Goal: Task Accomplishment & Management: Use online tool/utility

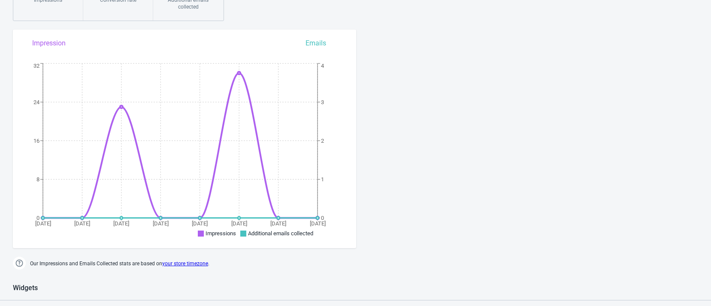
scroll to position [386, 0]
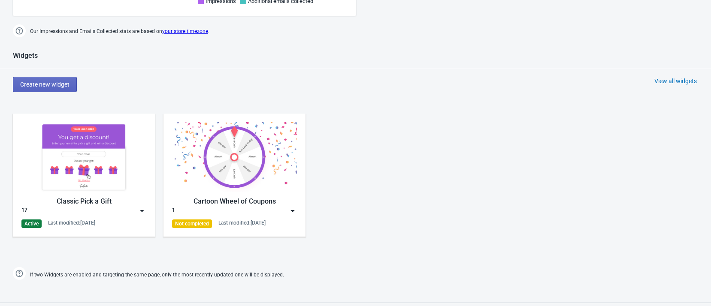
click at [108, 149] on img at bounding box center [83, 157] width 125 height 70
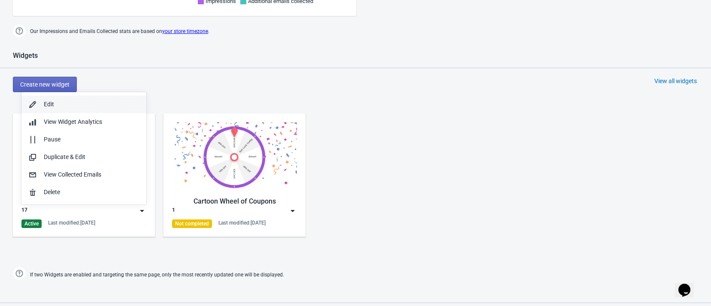
scroll to position [0, 0]
click at [86, 97] on button "Edit" at bounding box center [83, 105] width 125 height 18
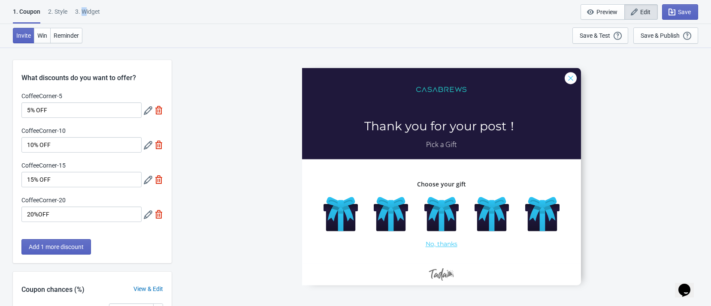
click at [85, 7] on div "3. Widget" at bounding box center [87, 14] width 25 height 15
select select "specificURL"
select select "left"
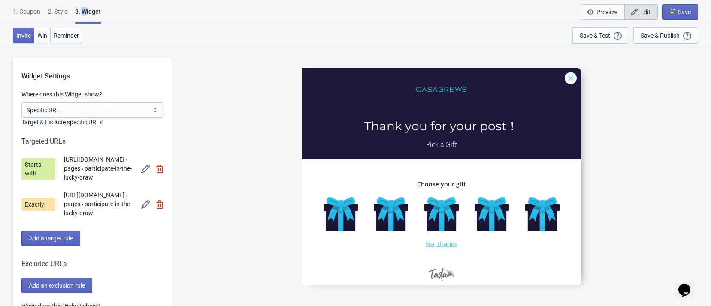
scroll to position [579, 0]
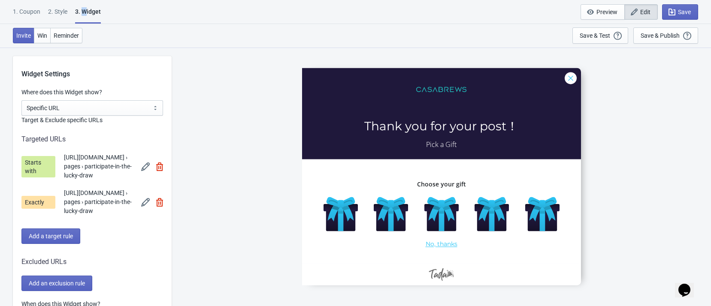
click at [150, 167] on img at bounding box center [145, 167] width 9 height 9
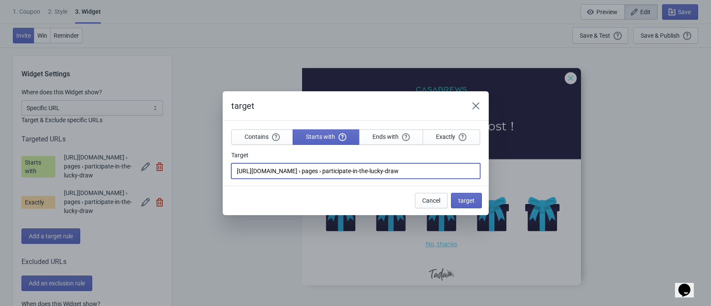
drag, startPoint x: 437, startPoint y: 172, endPoint x: 211, endPoint y: 163, distance: 226.2
click at [211, 164] on div "target Contains Starts with Ends with Exactly Target https://www.casabrews.com …" at bounding box center [355, 153] width 711 height 124
click at [463, 203] on span "target" at bounding box center [466, 200] width 16 height 7
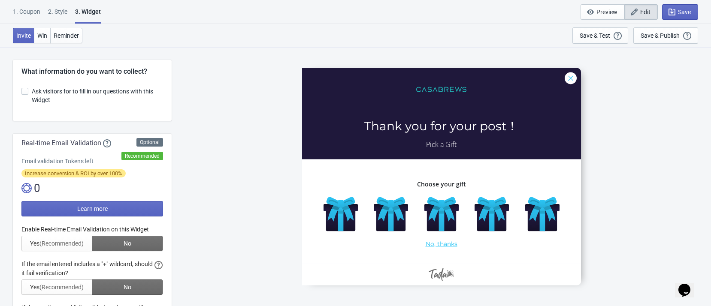
scroll to position [579, 0]
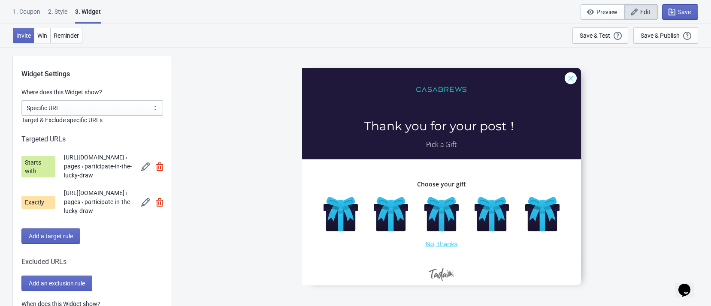
click at [150, 202] on img at bounding box center [145, 202] width 9 height 9
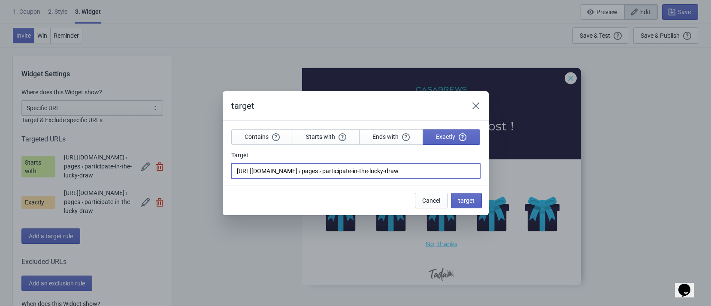
drag, startPoint x: 428, startPoint y: 172, endPoint x: 188, endPoint y: 157, distance: 240.2
click at [189, 157] on div "target Contains Starts with Ends with Exactly Target https://www.casabrews.com …" at bounding box center [355, 153] width 711 height 124
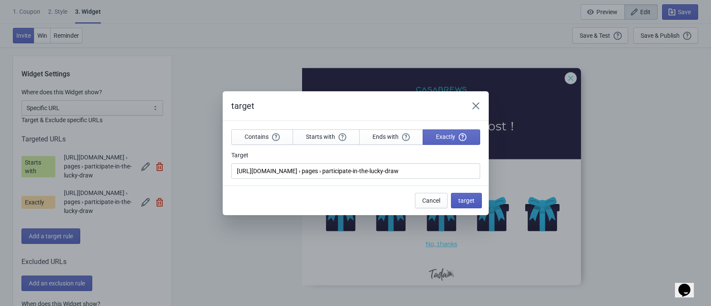
click at [468, 202] on span "target" at bounding box center [466, 200] width 16 height 7
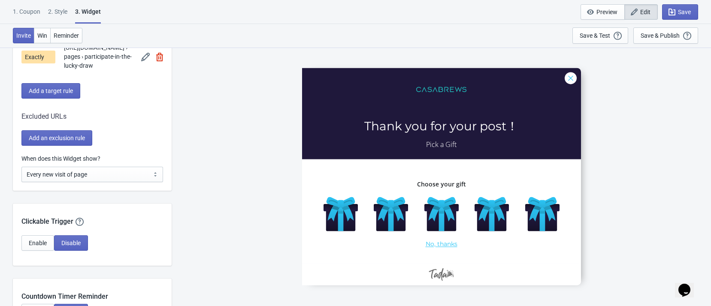
scroll to position [772, 0]
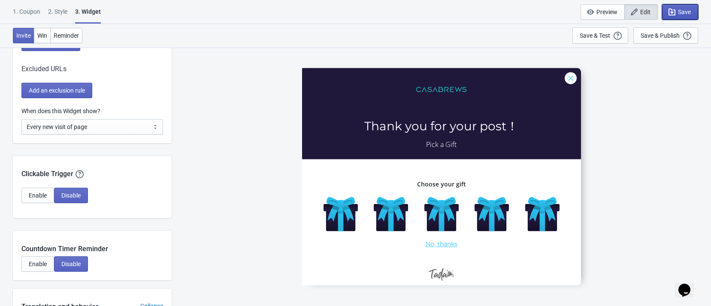
click at [675, 9] on icon "button" at bounding box center [671, 12] width 9 height 9
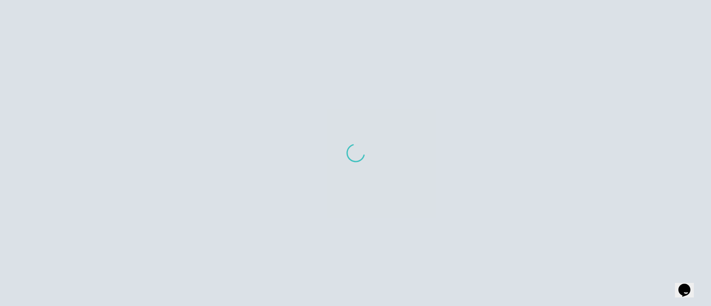
scroll to position [664, 0]
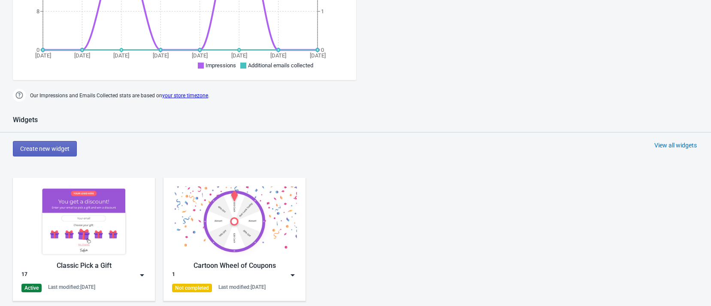
scroll to position [515, 0]
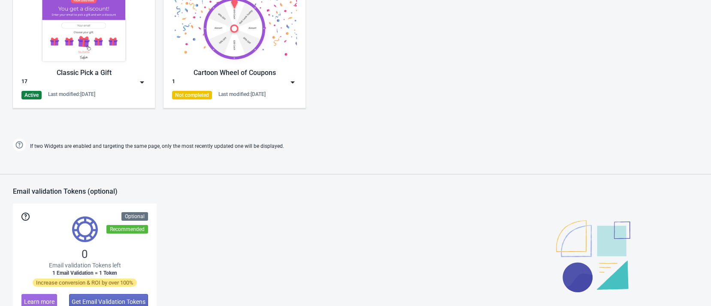
click at [144, 83] on img at bounding box center [142, 82] width 9 height 9
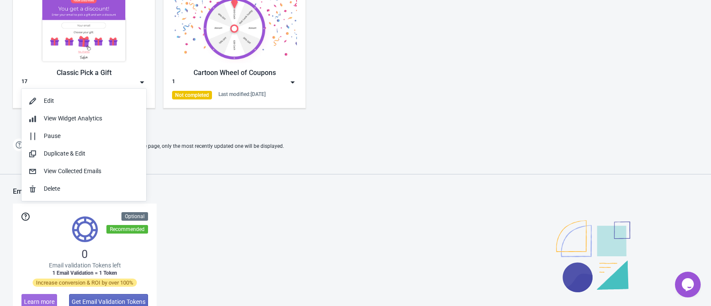
scroll to position [0, 0]
click at [112, 94] on button "Edit" at bounding box center [83, 101] width 125 height 18
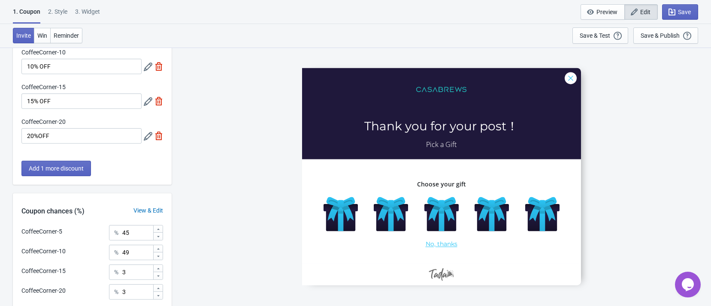
scroll to position [151, 0]
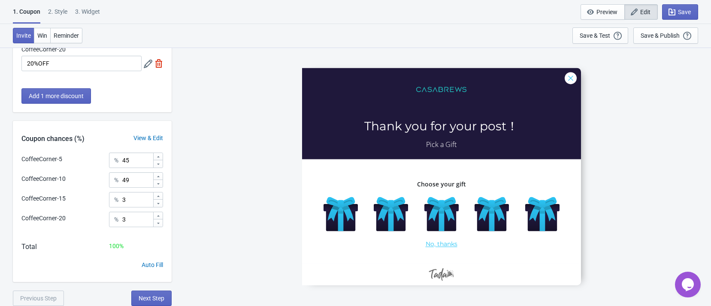
click at [82, 9] on div "3. Widget" at bounding box center [87, 14] width 25 height 15
select select "specificURL"
select select "left"
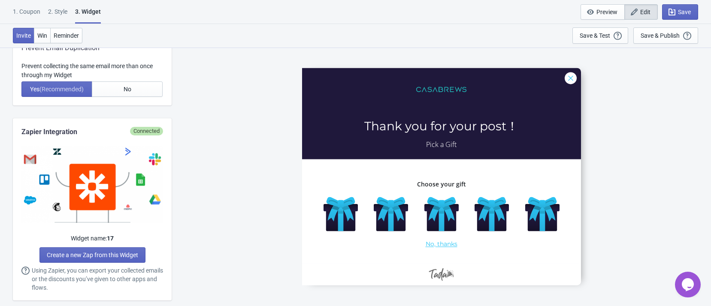
scroll to position [643, 0]
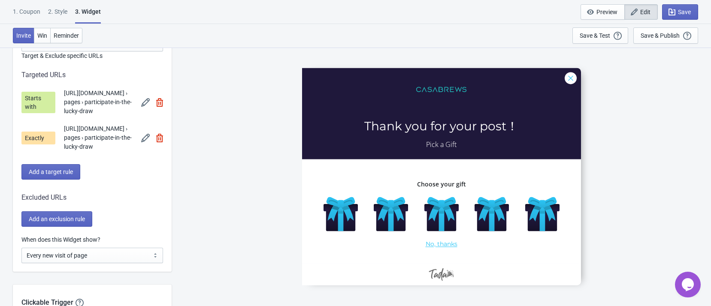
click at [150, 102] on img at bounding box center [145, 102] width 9 height 9
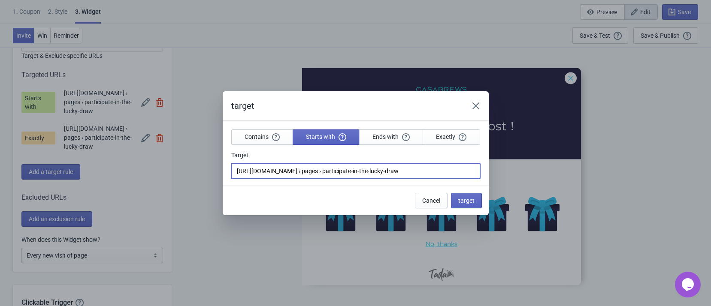
drag, startPoint x: 413, startPoint y: 169, endPoint x: 138, endPoint y: 166, distance: 274.5
click at [124, 167] on div "target Contains Starts with Ends with Exactly Target https://www.casabrews.com …" at bounding box center [355, 153] width 711 height 124
paste input "/pages/"
type input "[URL][DOMAIN_NAME]"
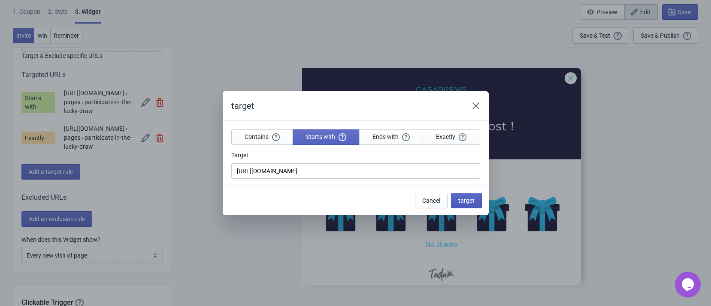
click at [464, 203] on span "target" at bounding box center [466, 200] width 16 height 7
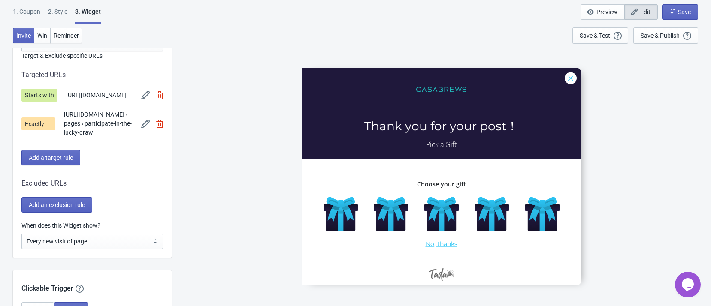
click at [150, 128] on img at bounding box center [145, 124] width 9 height 9
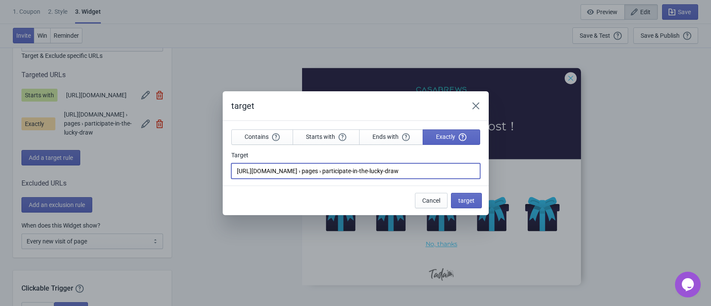
drag, startPoint x: 432, startPoint y: 175, endPoint x: 141, endPoint y: 172, distance: 290.4
click at [137, 172] on div "target Contains Starts with Ends with Exactly Target https://www.casabrews.com …" at bounding box center [355, 153] width 711 height 124
paste input "/pages/"
type input "[URL][DOMAIN_NAME]"
click at [460, 203] on span "target" at bounding box center [466, 200] width 16 height 7
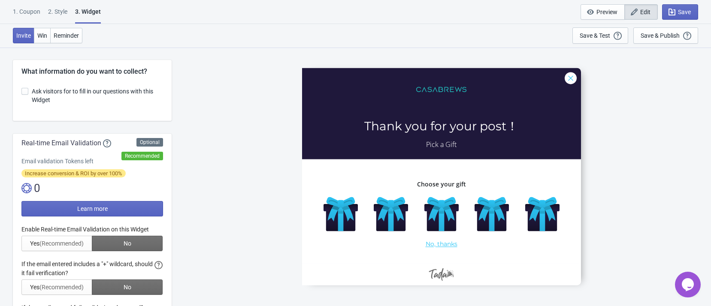
scroll to position [643, 0]
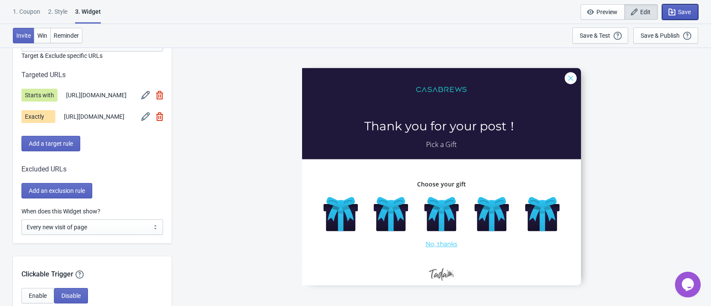
click at [683, 12] on span "Save" at bounding box center [684, 12] width 13 height 7
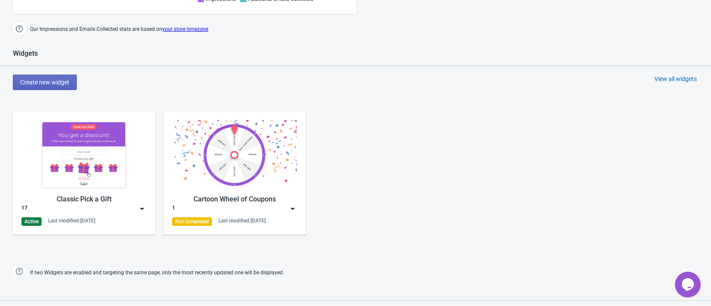
scroll to position [412, 0]
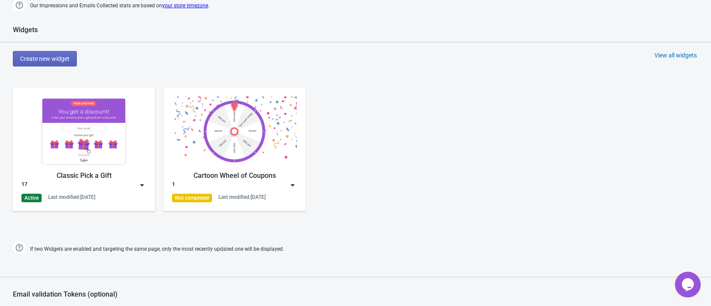
drag, startPoint x: 133, startPoint y: 105, endPoint x: 136, endPoint y: 113, distance: 9.0
click at [133, 105] on img at bounding box center [83, 132] width 125 height 70
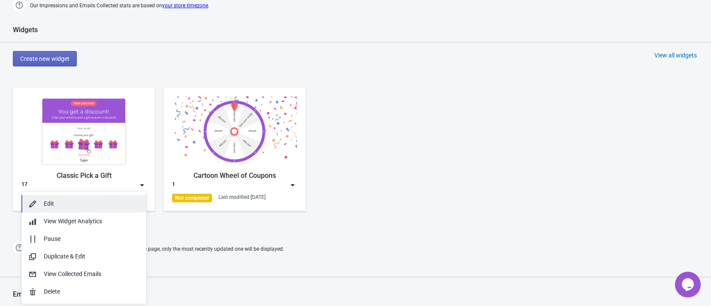
click at [110, 201] on div "Edit" at bounding box center [92, 203] width 96 height 9
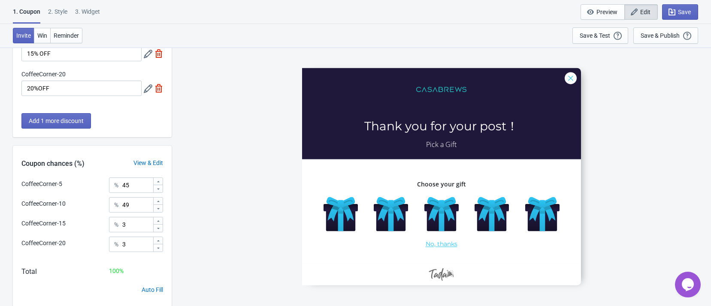
scroll to position [129, 0]
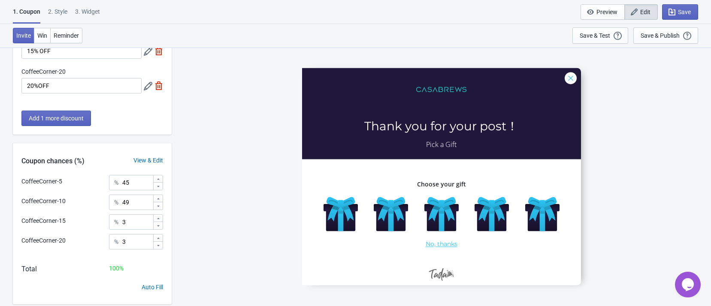
click at [97, 9] on div "3. Widget" at bounding box center [87, 14] width 25 height 15
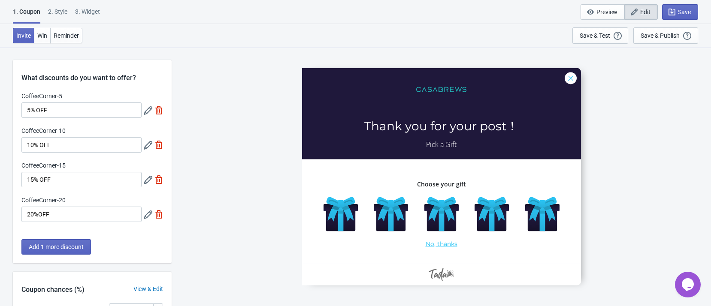
select select "specificURL"
select select "left"
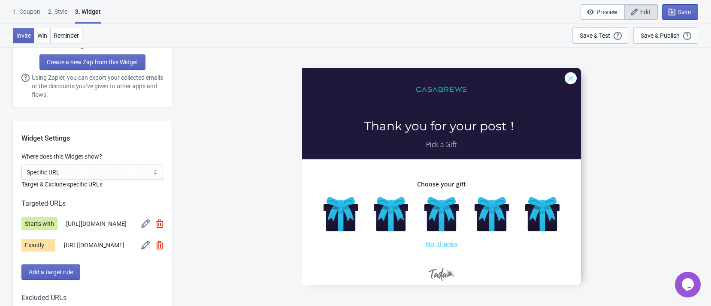
scroll to position [579, 0]
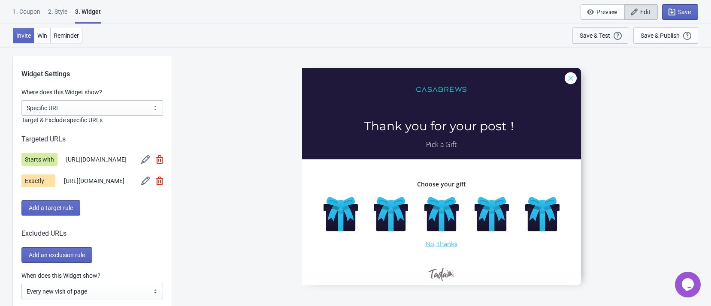
drag, startPoint x: 223, startPoint y: 91, endPoint x: 595, endPoint y: 39, distance: 375.6
click at [228, 89] on div "CoffeeCorner-5 Thank you for your post！ Pick a Gift Choose your gift No, thanks" at bounding box center [441, 176] width 531 height 259
click at [689, 6] on button "Save" at bounding box center [680, 11] width 36 height 15
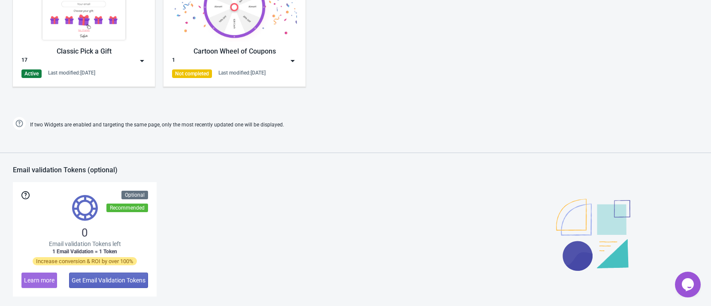
scroll to position [476, 0]
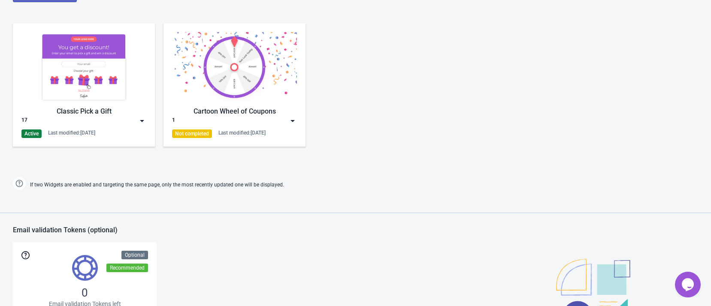
click at [137, 121] on div "17" at bounding box center [83, 121] width 125 height 9
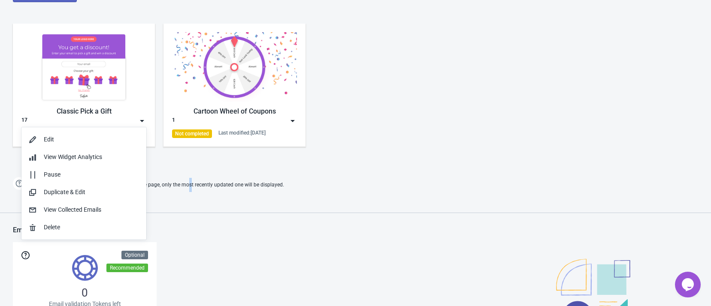
click at [188, 175] on div "Widgets Create new widget View all widgets Classic Pick a Gift 17 Active Last m…" at bounding box center [355, 76] width 711 height 231
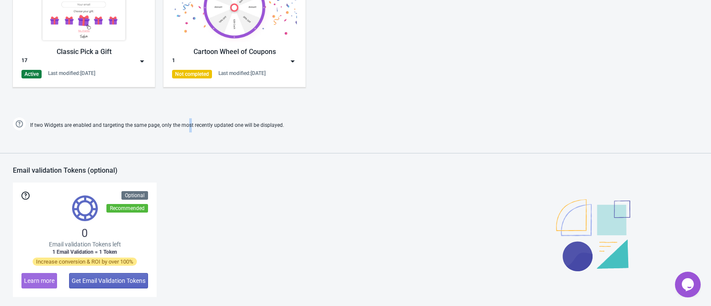
scroll to position [471, 0]
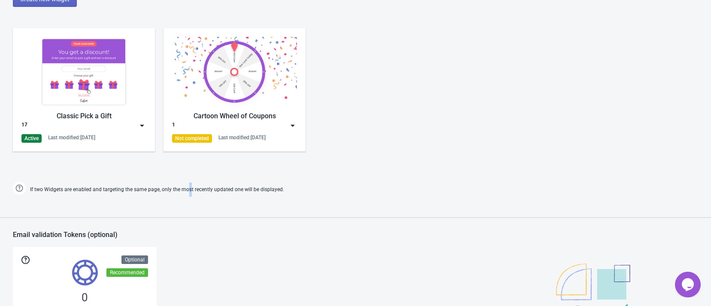
click at [140, 121] on img at bounding box center [142, 125] width 9 height 9
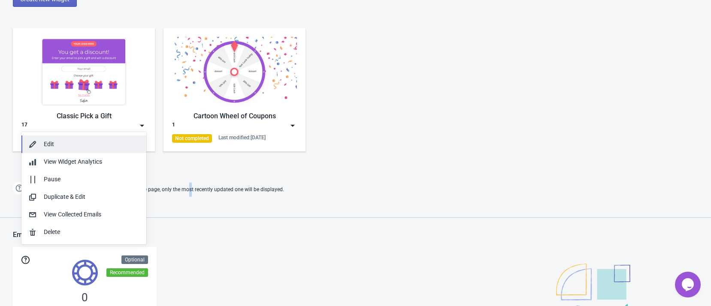
click at [107, 148] on div "Edit" at bounding box center [92, 144] width 96 height 9
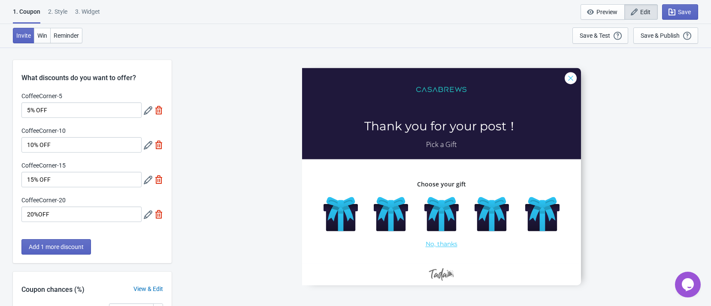
click at [86, 10] on div "3. Widget" at bounding box center [87, 14] width 25 height 15
click at [96, 6] on div "1. Coupon 2 . Style 3. Widget 1. Coupon 2 . Style 3. Widget Save and Exit Previ…" at bounding box center [355, 12] width 711 height 24
select select "specificURL"
select select "left"
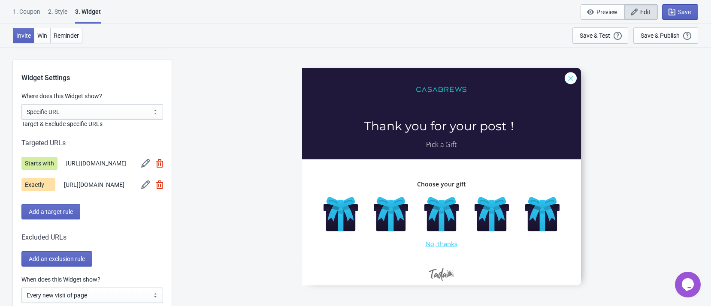
scroll to position [579, 0]
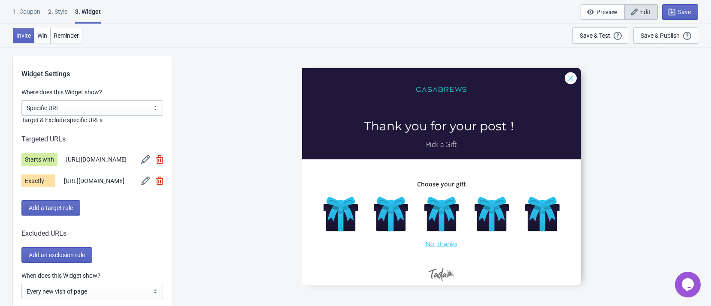
click at [200, 160] on div "CoffeeCorner-5 Thank you for your post！ Pick a Gift Choose your gift No, thanks" at bounding box center [441, 176] width 531 height 259
click at [199, 186] on div "CoffeeCorner-5 Thank you for your post！ Pick a Gift Choose your gift No, thanks" at bounding box center [441, 176] width 531 height 259
click at [200, 195] on div "CoffeeCorner-5 Thank you for your post！ Pick a Gift Choose your gift No, thanks" at bounding box center [441, 176] width 531 height 259
click at [130, 98] on div "Where does this Widget show?" at bounding box center [92, 93] width 142 height 11
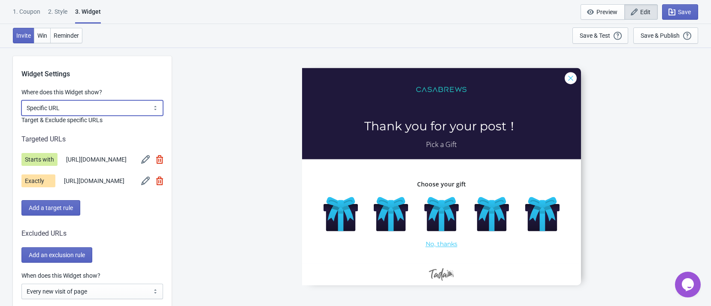
click at [129, 105] on select "All Pages All Product Pages All Blog Pages All Static Pages Specific Product(s)…" at bounding box center [92, 107] width 142 height 15
click at [21, 100] on select "All Pages All Product Pages All Blog Pages All Static Pages Specific Product(s)…" at bounding box center [92, 107] width 142 height 15
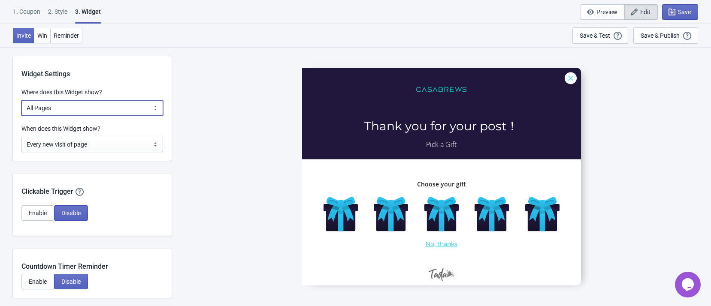
click at [131, 109] on select "All Pages All Product Pages All Blog Pages All Static Pages Specific Product(s)…" at bounding box center [92, 107] width 142 height 15
select select "specificURL"
click at [21, 100] on select "All Pages All Product Pages All Blog Pages All Static Pages Specific Product(s)…" at bounding box center [92, 107] width 142 height 15
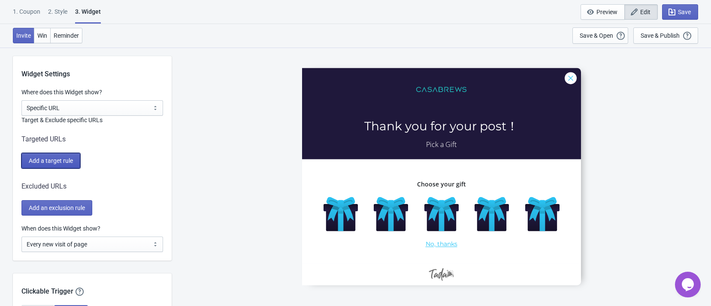
click at [64, 158] on span "Add a target rule" at bounding box center [51, 160] width 44 height 7
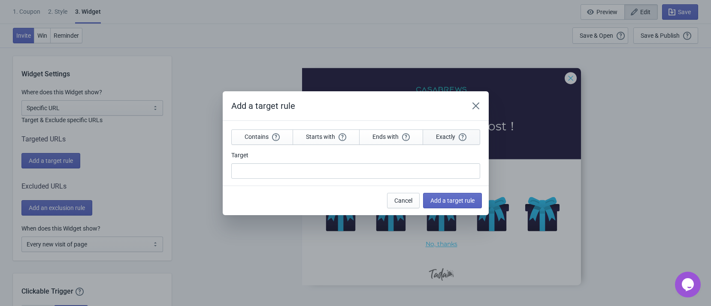
click at [440, 139] on span "Exactly" at bounding box center [451, 137] width 30 height 8
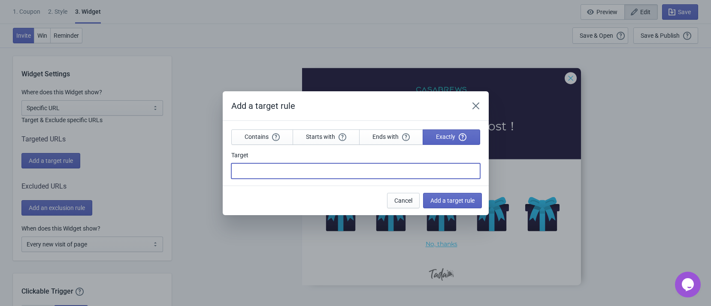
click at [422, 169] on input "Target" at bounding box center [355, 170] width 249 height 15
paste input "[URL][DOMAIN_NAME]"
type input "[URL][DOMAIN_NAME]"
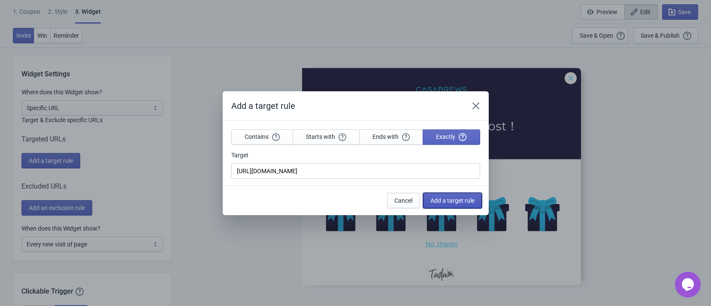
click at [454, 199] on span "Add a target rule" at bounding box center [452, 200] width 44 height 7
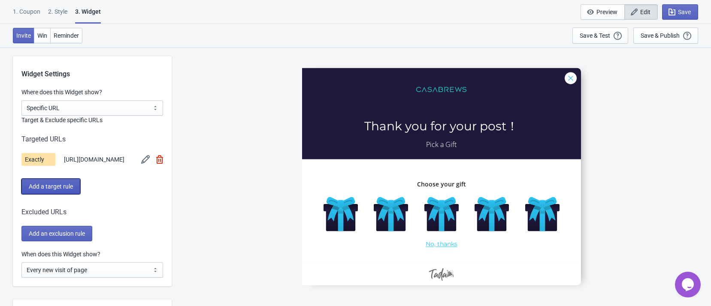
click at [68, 189] on span "Add a target rule" at bounding box center [51, 186] width 44 height 7
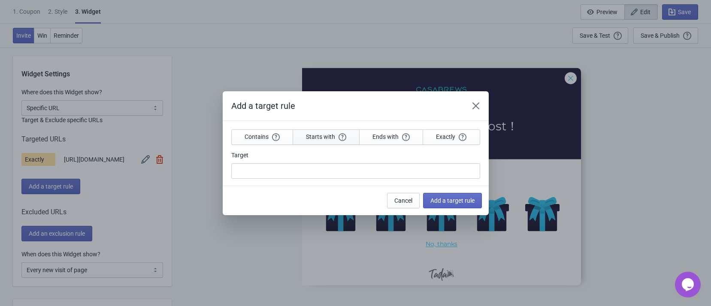
click at [308, 138] on span "Starts with" at bounding box center [326, 137] width 40 height 8
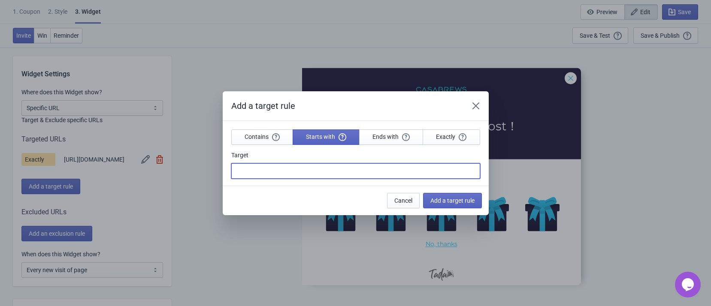
click at [302, 174] on input "Target" at bounding box center [355, 170] width 249 height 15
paste input "[URL][DOMAIN_NAME]"
type input "[URL][DOMAIN_NAME]"
click at [450, 202] on span "Add a target rule" at bounding box center [452, 200] width 44 height 7
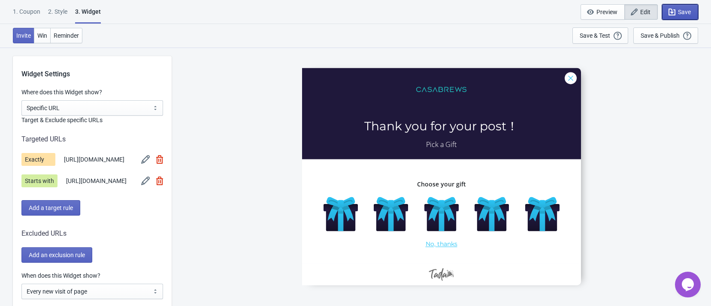
click at [668, 12] on icon "button" at bounding box center [671, 12] width 9 height 9
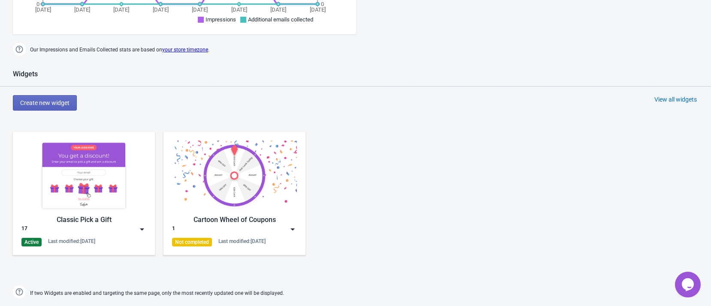
scroll to position [347, 0]
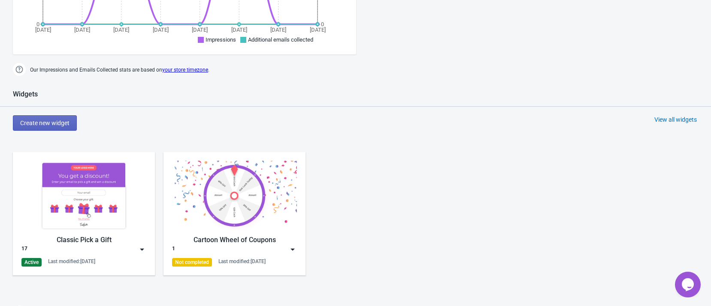
click at [144, 248] on img at bounding box center [142, 249] width 9 height 9
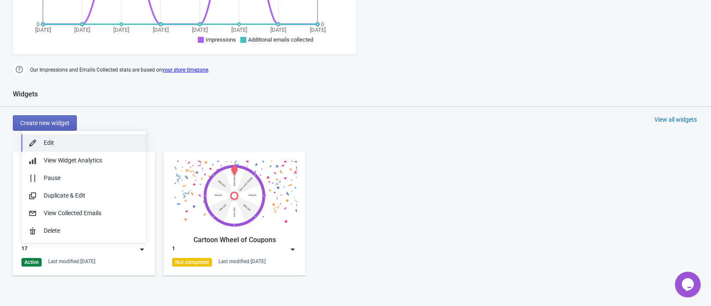
click at [115, 144] on div "Edit" at bounding box center [92, 143] width 96 height 9
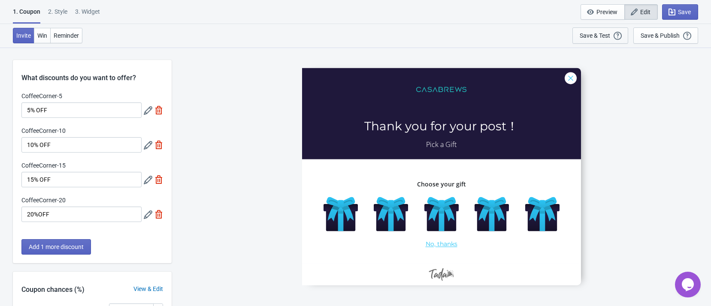
click at [608, 33] on div "Save & Test" at bounding box center [594, 35] width 30 height 7
click at [89, 6] on div "1. Coupon 2 . Style 3. Widget 1. Coupon 2 . Style 3. Widget Save and Exit Previ…" at bounding box center [355, 12] width 711 height 24
click at [85, 7] on div "3. Widget" at bounding box center [87, 14] width 25 height 15
click at [94, 11] on div "3. Widget" at bounding box center [87, 14] width 25 height 15
select select "specificURL"
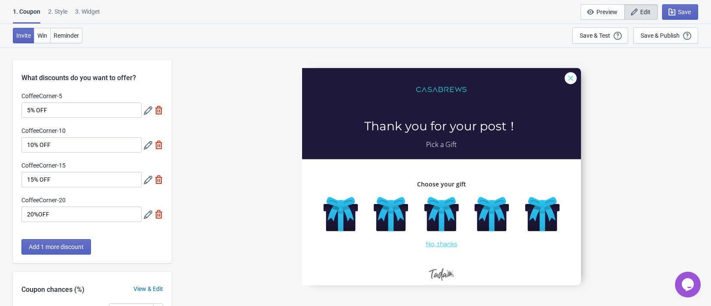
select select "left"
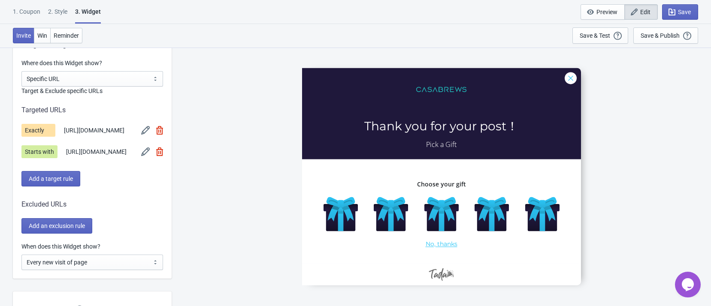
scroll to position [579, 0]
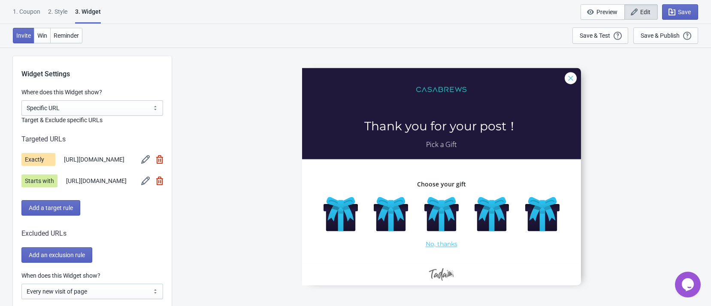
drag, startPoint x: 627, startPoint y: 188, endPoint x: 629, endPoint y: 184, distance: 4.8
click at [627, 188] on div "CoffeeCorner-5 Thank you for your post！ Pick a Gift Choose your gift No, thanks" at bounding box center [441, 176] width 531 height 259
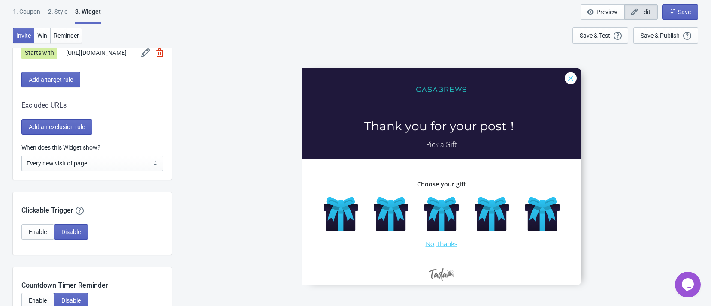
scroll to position [708, 0]
click at [124, 171] on select "Every new visit of page Once every period of time Once per visitor session (Rec…" at bounding box center [92, 162] width 142 height 15
click at [189, 184] on div "CoffeeCorner-5 Thank you for your post！ Pick a Gift Choose your gift No, thanks" at bounding box center [441, 176] width 531 height 259
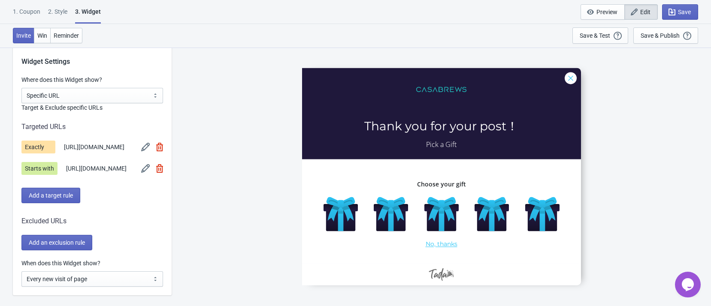
scroll to position [579, 0]
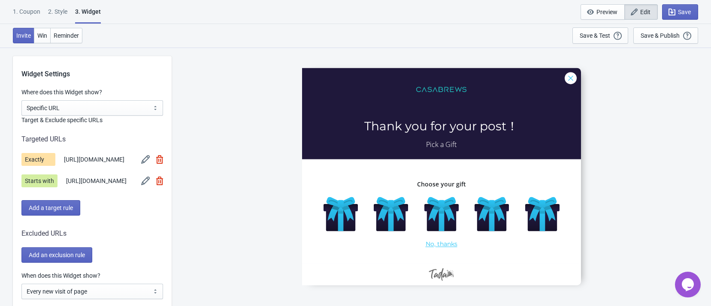
click at [248, 218] on div "CoffeeCorner-5 Thank you for your post！ Pick a Gift Choose your gift No, thanks" at bounding box center [441, 176] width 531 height 259
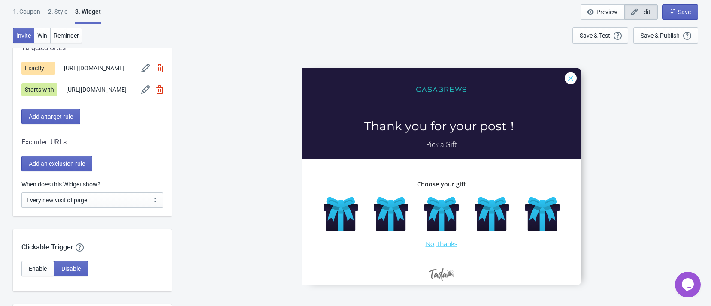
scroll to position [643, 0]
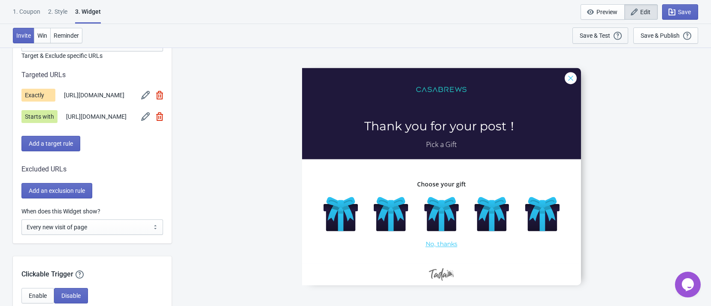
click at [598, 31] on div "Save & Test Open a Widget Preview of your site so that you can try it out. It w…" at bounding box center [599, 35] width 41 height 9
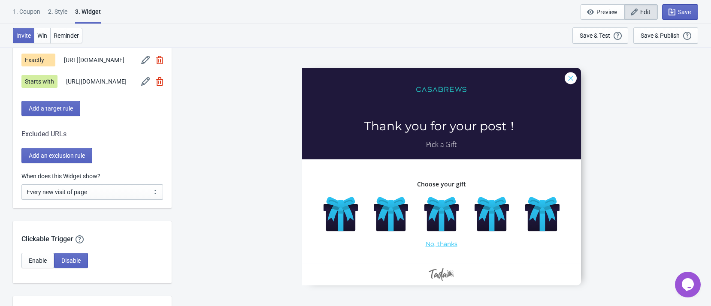
scroll to position [708, 0]
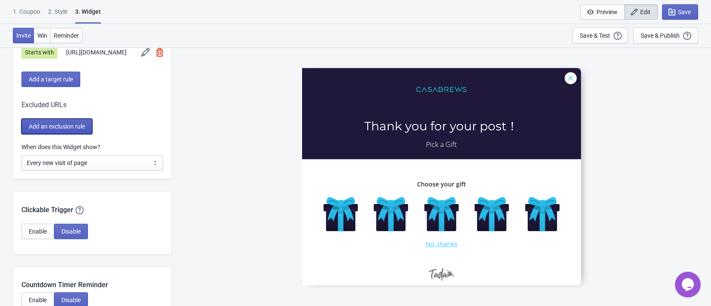
click at [63, 130] on span "Add an exclusion rule" at bounding box center [57, 126] width 56 height 7
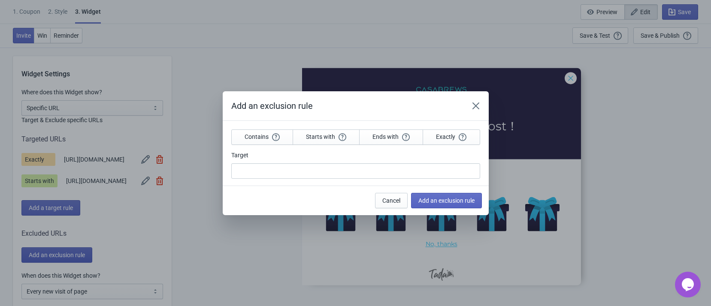
scroll to position [0, 0]
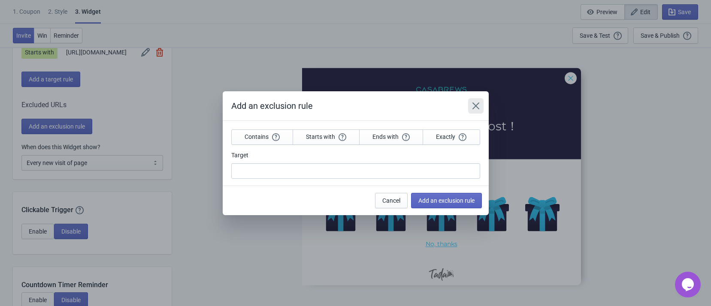
click at [479, 103] on icon "Close" at bounding box center [475, 106] width 9 height 9
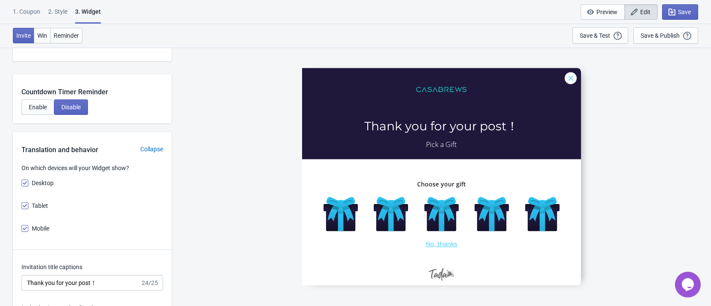
scroll to position [772, 0]
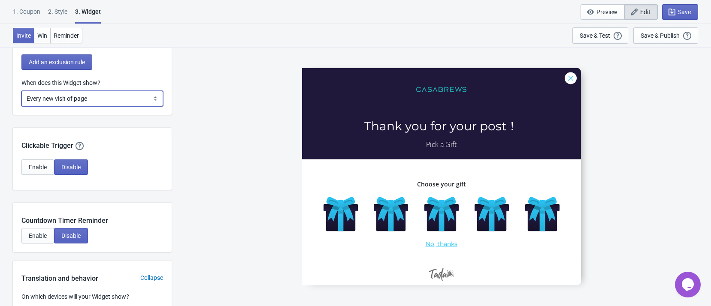
click at [115, 106] on select "Every new visit of page Once every period of time Once per visitor session (Rec…" at bounding box center [92, 98] width 142 height 15
click at [100, 106] on select "Every new visit of page Once every period of time Once per visitor session (Rec…" at bounding box center [92, 98] width 142 height 15
click at [21, 105] on select "Every new visit of page Once every period of time Once per visitor session (Rec…" at bounding box center [92, 98] width 142 height 15
click at [229, 98] on div "CoffeeCorner-5 Thank you for your post！ Pick a Gift Choose your gift No, thanks" at bounding box center [441, 176] width 531 height 259
click at [607, 36] on div "Save & Test" at bounding box center [594, 35] width 30 height 7
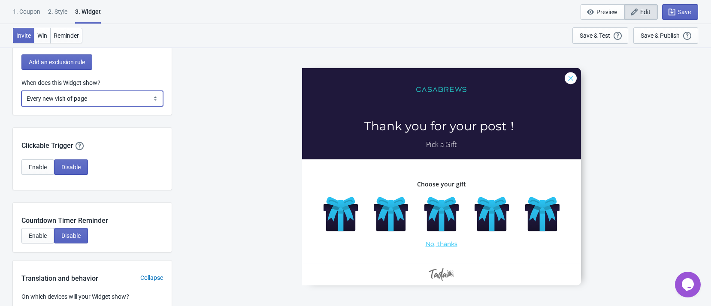
click at [140, 106] on select "Every new visit of page Once every period of time Once per visitor session (Rec…" at bounding box center [92, 98] width 142 height 15
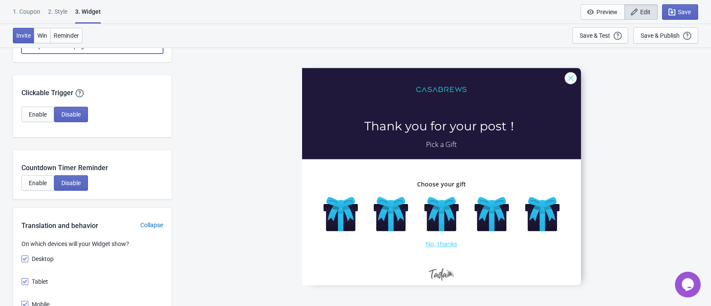
scroll to position [643, 0]
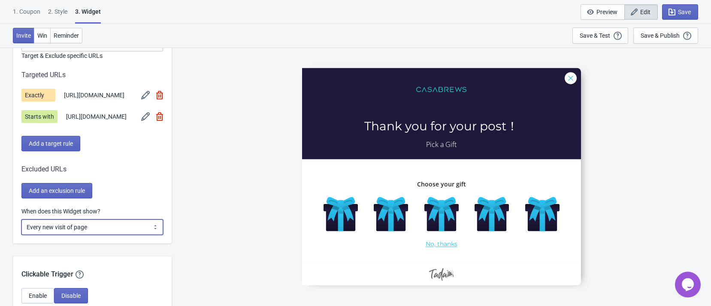
click at [134, 235] on select "Every new visit of page Once every period of time Once per visitor session (Rec…" at bounding box center [92, 227] width 142 height 15
select select "once_per_user"
click at [21, 233] on select "Every new visit of page Once every period of time Once per visitor session (Rec…" at bounding box center [92, 227] width 142 height 15
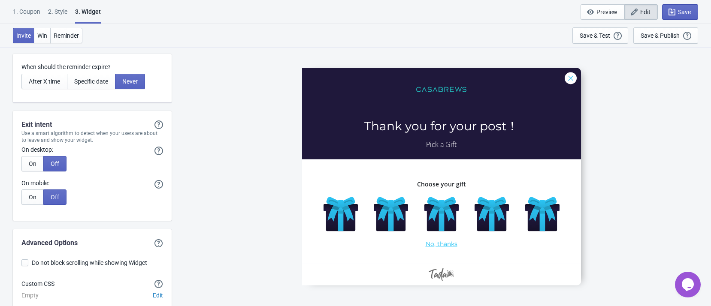
scroll to position [2052, 0]
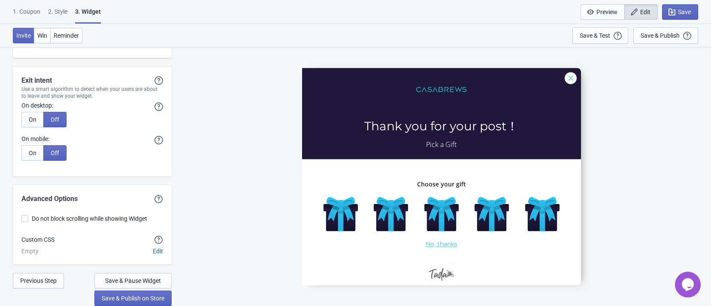
click at [237, 228] on div "CoffeeCorner-5 Thank you for your post！ Pick a Gift Choose your gift No, thanks" at bounding box center [441, 176] width 531 height 259
click at [158, 278] on span "Save & Pause Widget" at bounding box center [133, 281] width 56 height 7
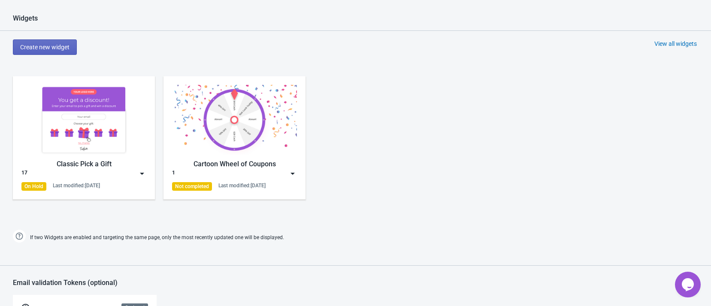
scroll to position [407, 0]
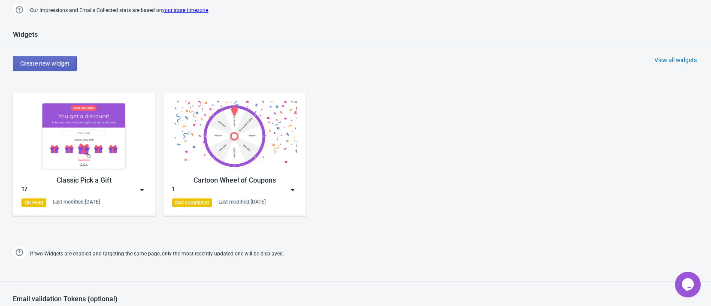
click at [140, 190] on img at bounding box center [142, 190] width 9 height 9
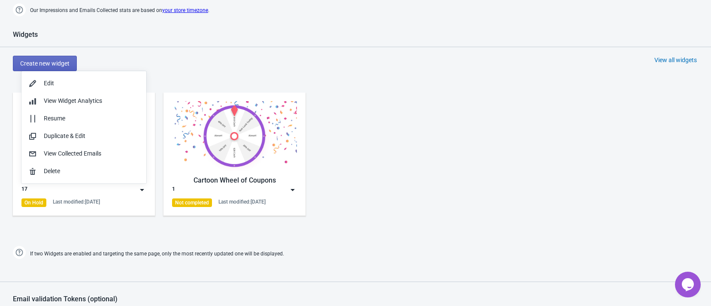
click at [157, 65] on div "Create new widget View all widgets" at bounding box center [362, 63] width 698 height 15
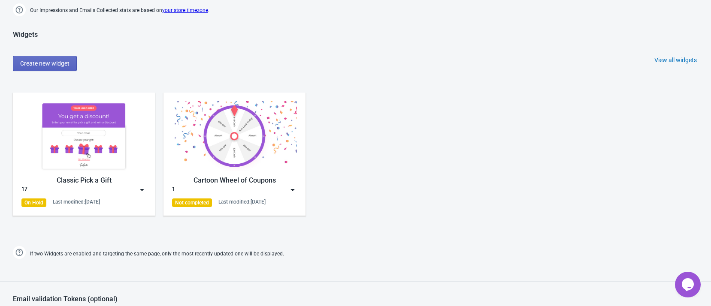
click at [136, 190] on div "17" at bounding box center [83, 190] width 125 height 9
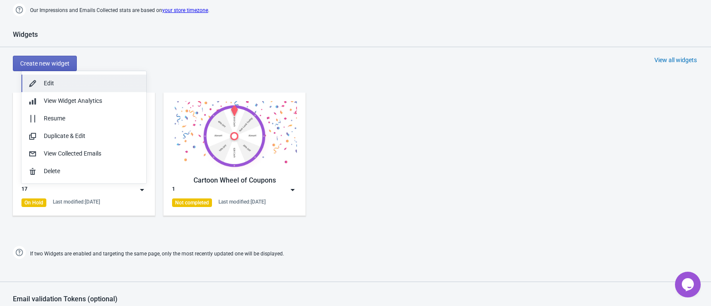
click at [123, 77] on button "Edit" at bounding box center [83, 84] width 125 height 18
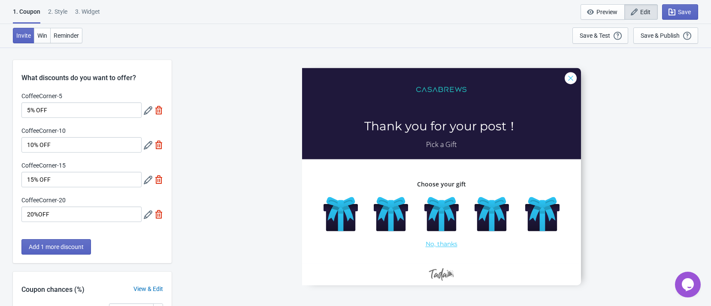
click at [97, 14] on div "3. Widget" at bounding box center [87, 14] width 25 height 15
select select "specificURL"
select select "once_per_user"
select select "left"
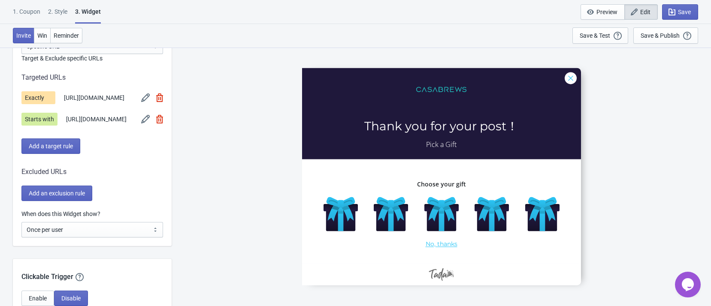
scroll to position [643, 0]
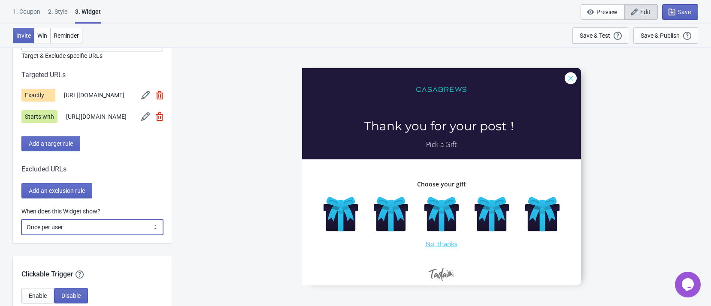
click at [150, 235] on select "Every new visit of page Once every period of time Once per visitor session (Rec…" at bounding box center [92, 227] width 142 height 15
select select "every"
click at [21, 233] on select "Every new visit of page Once every period of time Once per visitor session (Rec…" at bounding box center [92, 227] width 142 height 15
click at [198, 177] on div "CoffeeCorner-5 Thank you for your post！ Pick a Gift Choose your gift No, thanks" at bounding box center [441, 176] width 531 height 259
click at [690, 13] on span "Save" at bounding box center [684, 12] width 13 height 7
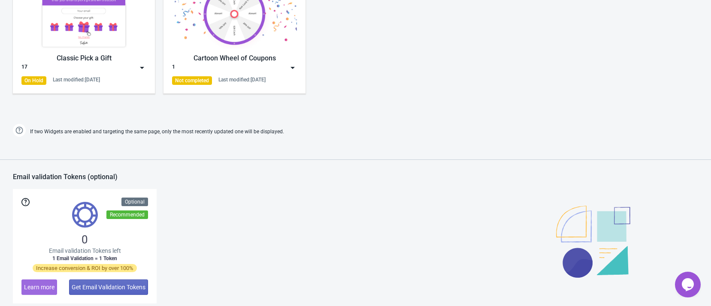
scroll to position [347, 0]
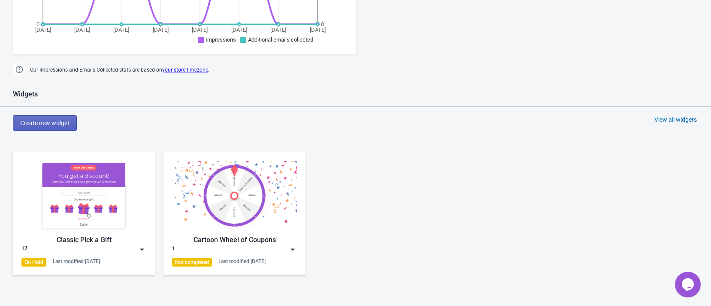
click at [143, 240] on div "Classic Pick a Gift" at bounding box center [83, 240] width 125 height 10
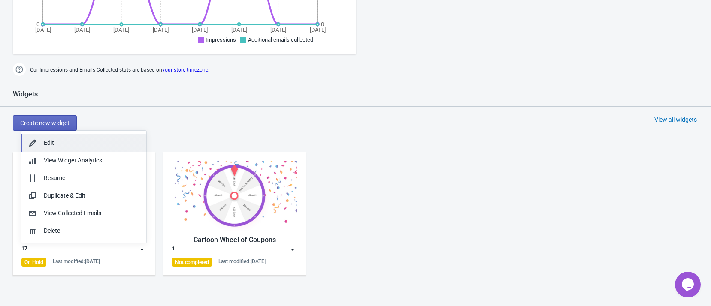
click at [101, 146] on div "Edit" at bounding box center [92, 143] width 96 height 9
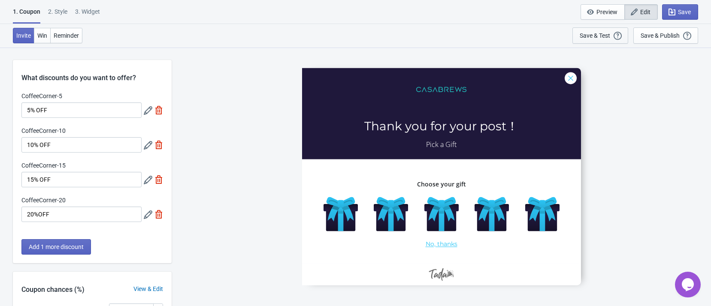
click at [600, 29] on button "Save & Test Open a Widget Preview of your site so that you can try it out. It w…" at bounding box center [600, 35] width 56 height 16
click at [85, 9] on div "3. Widget" at bounding box center [87, 14] width 25 height 15
click at [94, 8] on div "3. Widget" at bounding box center [87, 14] width 25 height 15
select select "specificURL"
select select "left"
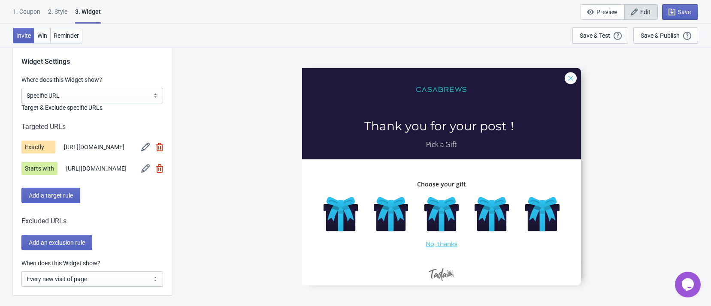
scroll to position [595, 0]
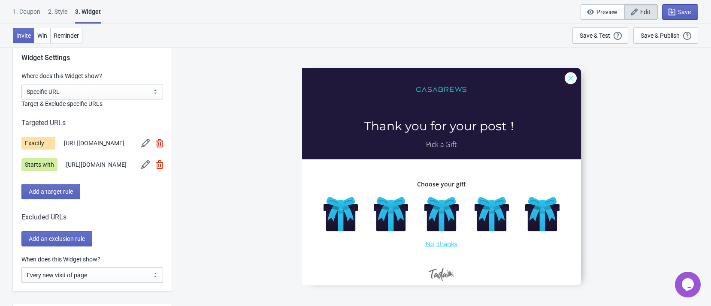
click at [639, 100] on div "CoffeeCorner-5 Thank you for your post！ Pick a Gift Choose your gift No, thanks" at bounding box center [441, 176] width 531 height 259
click at [604, 39] on div "Save & Test Open a Widget Preview of your site so that you can try it out. It w…" at bounding box center [599, 35] width 41 height 9
click at [643, 38] on div "Save & Publish" at bounding box center [659, 35] width 39 height 7
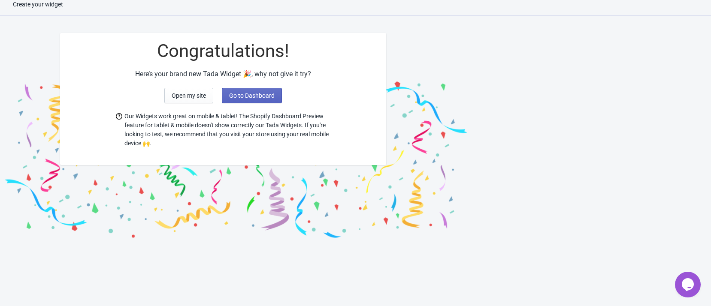
click at [115, 246] on div "Create your widget Congratulations! Here’s your brand new Tada Widget 🎉, why no…" at bounding box center [355, 153] width 711 height 306
click at [53, 2] on div "Create your widget" at bounding box center [355, 8] width 711 height 16
click at [258, 90] on button "Go to Dashboard" at bounding box center [252, 95] width 60 height 15
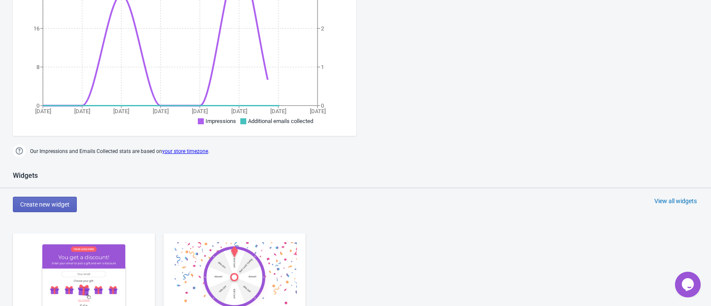
scroll to position [459, 0]
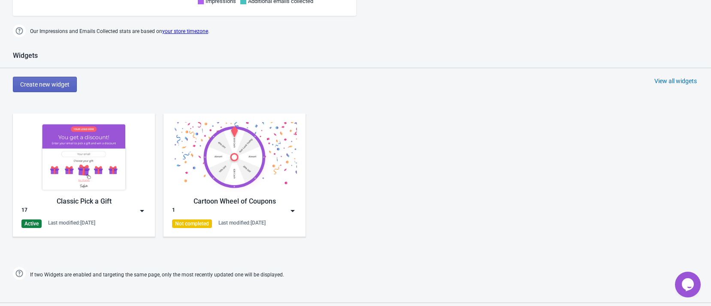
click at [293, 211] on img at bounding box center [292, 211] width 9 height 9
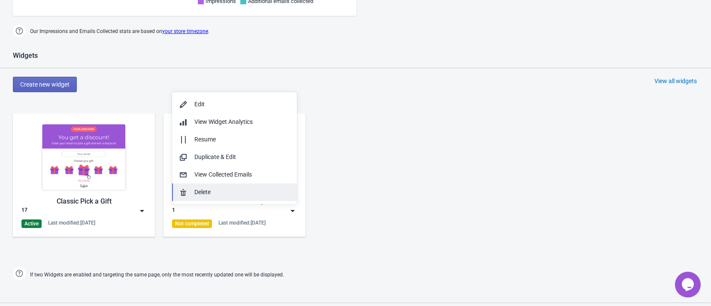
click at [277, 196] on div "Delete" at bounding box center [242, 192] width 96 height 9
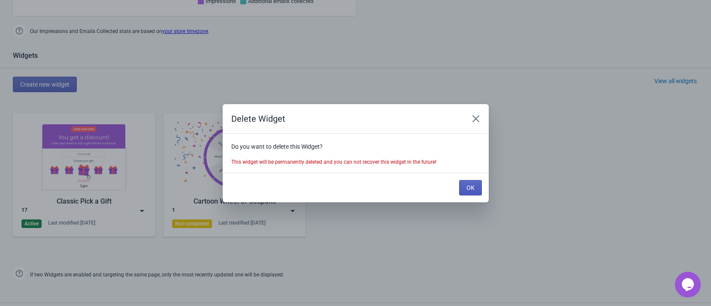
click at [470, 189] on span "OK" at bounding box center [470, 187] width 8 height 7
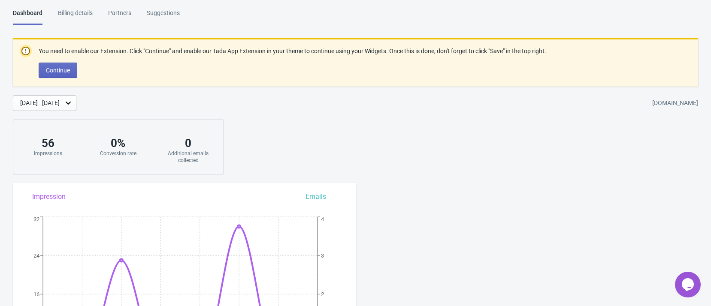
scroll to position [386, 0]
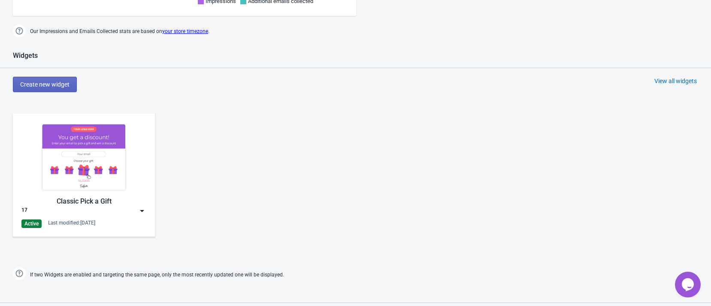
click at [145, 209] on img at bounding box center [142, 211] width 9 height 9
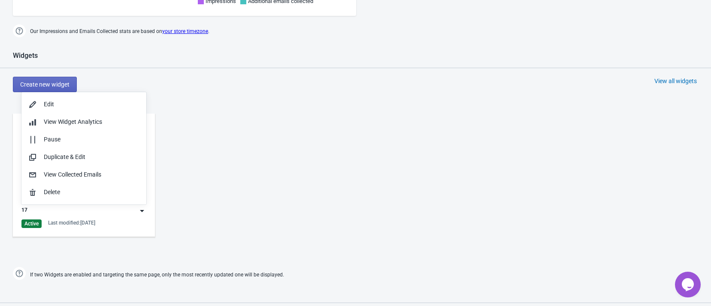
click at [109, 221] on div "Active Last modified: [DATE]" at bounding box center [83, 224] width 125 height 9
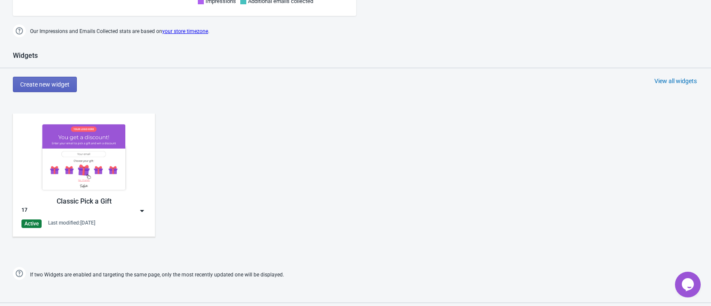
click at [81, 174] on img at bounding box center [83, 157] width 125 height 70
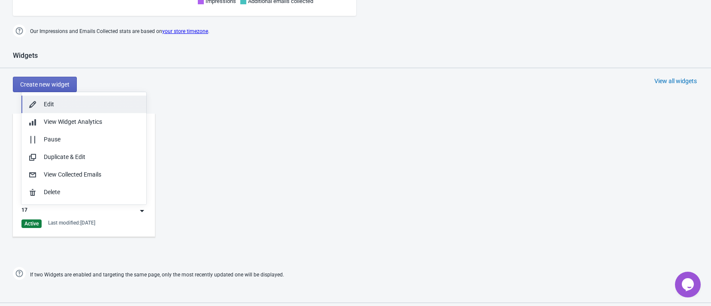
click at [98, 100] on div "Edit" at bounding box center [92, 104] width 96 height 9
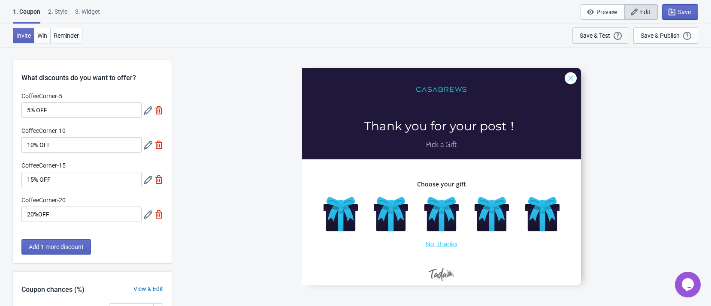
click at [598, 38] on div "Save & Test" at bounding box center [594, 35] width 30 height 7
click at [88, 12] on div "3. Widget" at bounding box center [87, 14] width 25 height 15
click at [93, 10] on div "3. Widget" at bounding box center [87, 14] width 25 height 15
click at [204, 28] on div "Invite Win Reminder Save & Test Open a Widget Preview of your site so that you …" at bounding box center [355, 36] width 711 height 24
select select "specificURL"
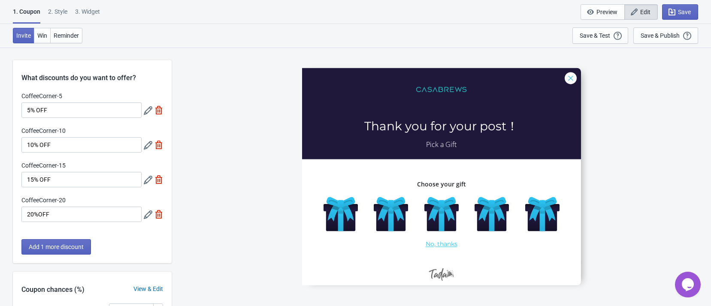
select select "left"
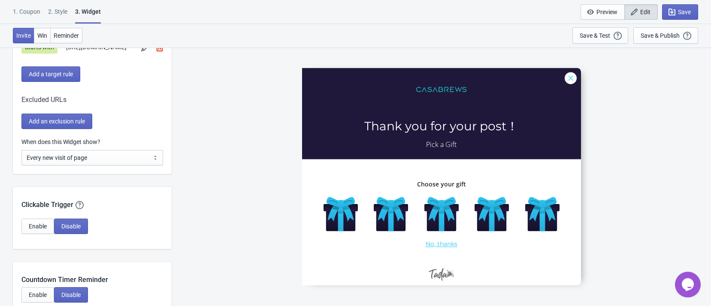
scroll to position [708, 0]
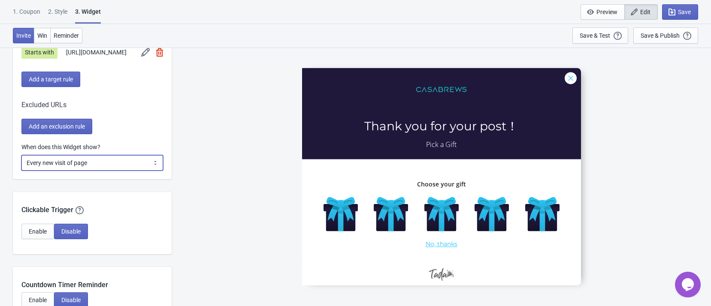
click at [131, 171] on select "Every new visit of page Once every period of time Once per visitor session (Rec…" at bounding box center [92, 162] width 142 height 15
click at [113, 171] on select "Every new visit of page Once every period of time Once per visitor session (Rec…" at bounding box center [92, 162] width 142 height 15
select select "once"
click at [21, 169] on select "Every new visit of page Once every period of time Once per visitor session (Rec…" at bounding box center [92, 162] width 142 height 15
click at [203, 162] on div "CoffeeCorner-5 Thank you for your post！ Pick a Gift Choose your gift No, thanks" at bounding box center [441, 176] width 531 height 259
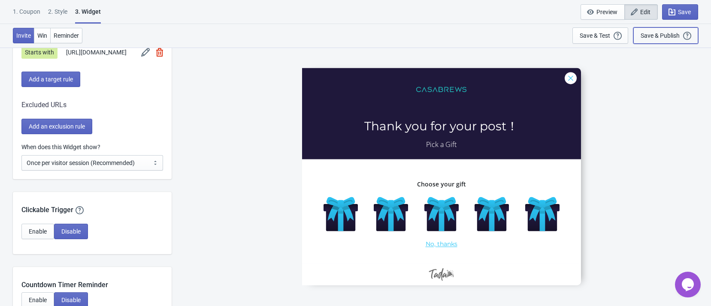
click at [656, 37] on div "Save & Publish" at bounding box center [659, 35] width 39 height 7
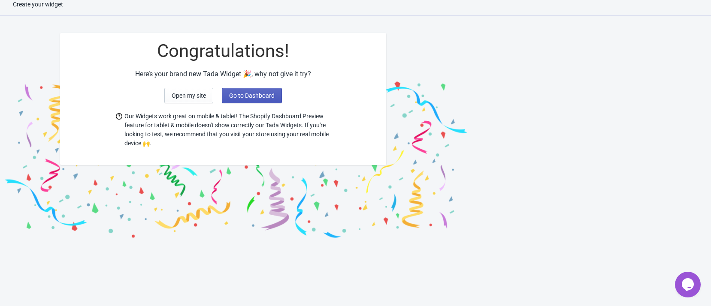
click at [248, 95] on span "Go to Dashboard" at bounding box center [251, 95] width 45 height 7
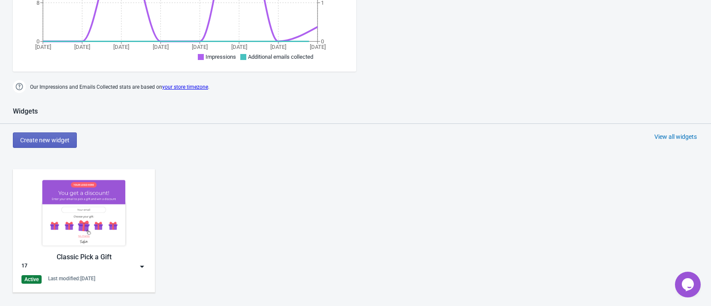
scroll to position [523, 0]
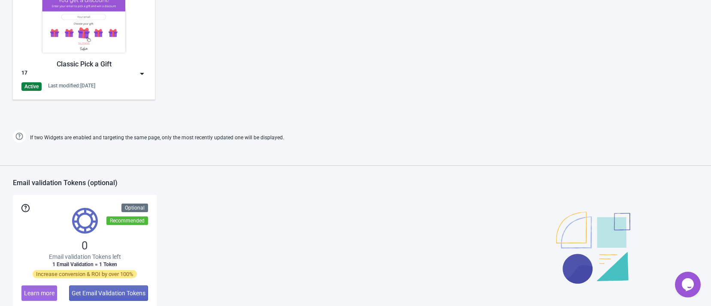
click at [142, 70] on img at bounding box center [142, 73] width 9 height 9
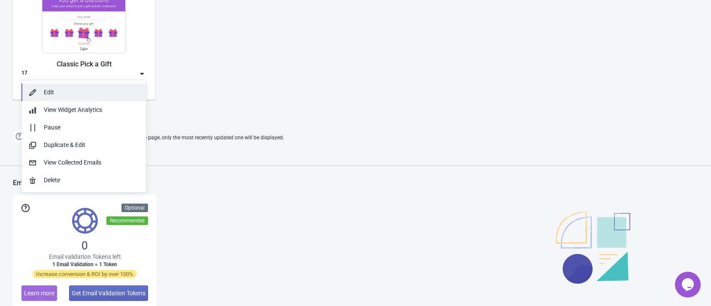
click at [128, 90] on div "Edit" at bounding box center [92, 92] width 96 height 9
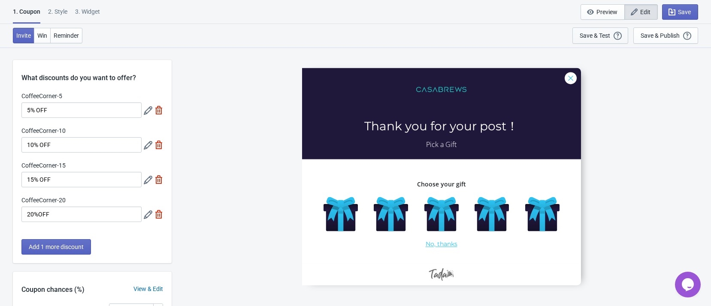
click at [601, 35] on div "Save & Test" at bounding box center [594, 35] width 30 height 7
click at [93, 10] on div "3. Widget" at bounding box center [87, 14] width 25 height 15
click at [95, 9] on div "3. Widget" at bounding box center [87, 14] width 25 height 15
drag, startPoint x: 175, startPoint y: 63, endPoint x: 160, endPoint y: 50, distance: 19.5
click at [175, 63] on div "What discounts do you want to offer? CoffeeCorner-5 5% OFF CoffeeCorner-10 10% …" at bounding box center [355, 252] width 711 height 410
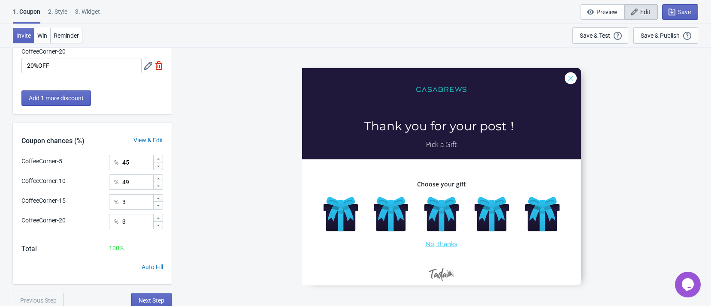
scroll to position [151, 0]
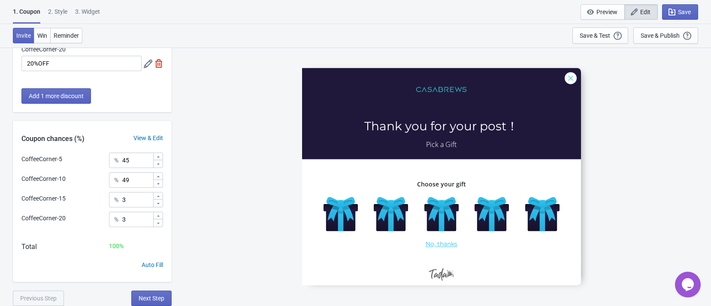
click at [96, 9] on div "3. Widget" at bounding box center [87, 14] width 25 height 15
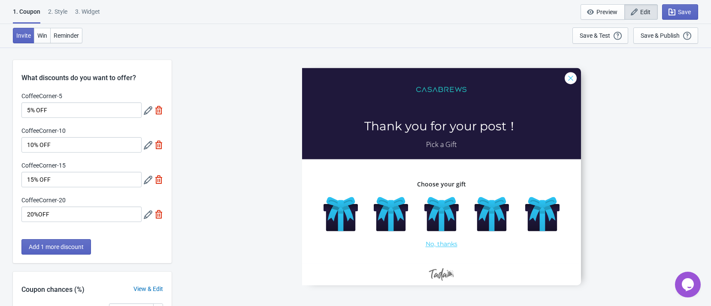
select select "specificURL"
select select "once"
select select "left"
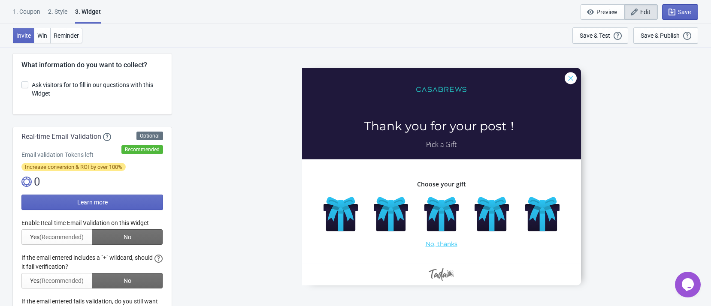
scroll to position [9, 0]
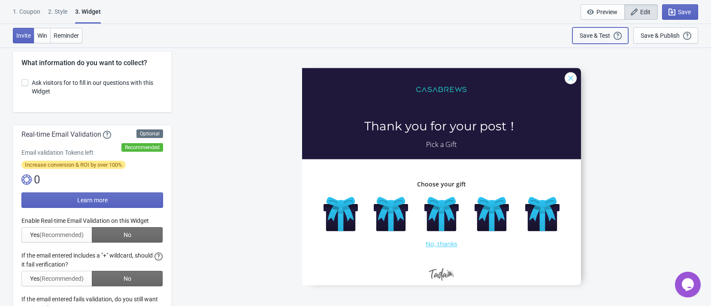
click at [599, 34] on div "Save & Test" at bounding box center [594, 35] width 30 height 7
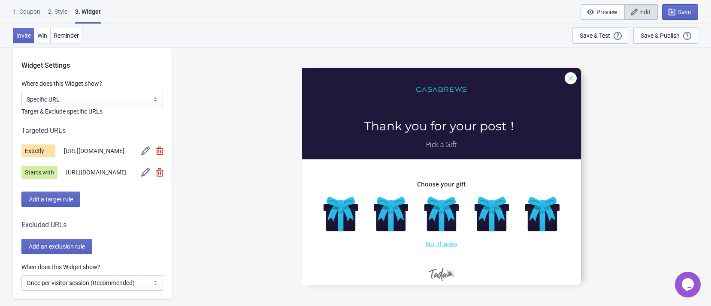
scroll to position [781, 0]
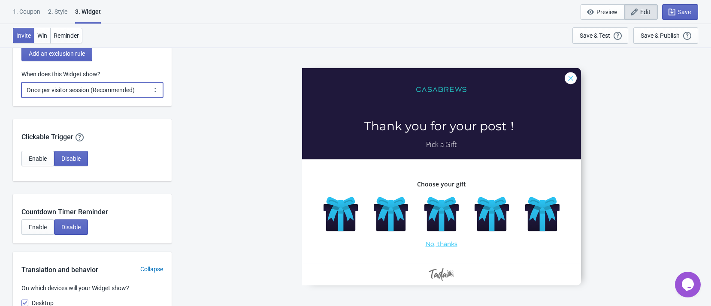
click at [118, 98] on select "Every new visit of page Once every period of time Once per visitor session (Rec…" at bounding box center [92, 89] width 142 height 15
click at [21, 96] on select "Every new visit of page Once every period of time Once per visitor session (Rec…" at bounding box center [92, 89] width 142 height 15
click at [136, 98] on select "Every new visit of page Once every period of time Once per visitor session (Rec…" at bounding box center [92, 89] width 142 height 15
select select "every"
click at [21, 96] on select "Every new visit of page Once every period of time Once per visitor session (Rec…" at bounding box center [92, 89] width 142 height 15
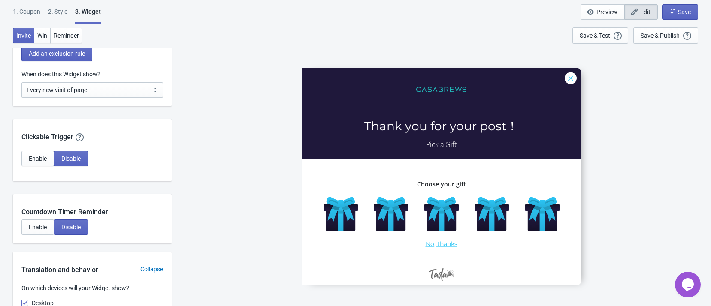
click at [189, 125] on div "CoffeeCorner-5 Thank you for your post！ Pick a Gift Choose your gift No, thanks" at bounding box center [441, 176] width 531 height 259
click at [693, 9] on button "Save" at bounding box center [680, 11] width 36 height 15
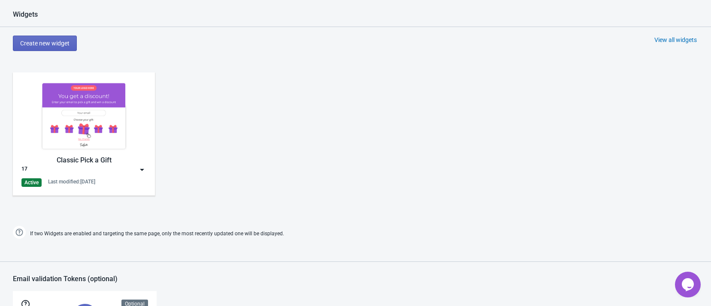
scroll to position [407, 0]
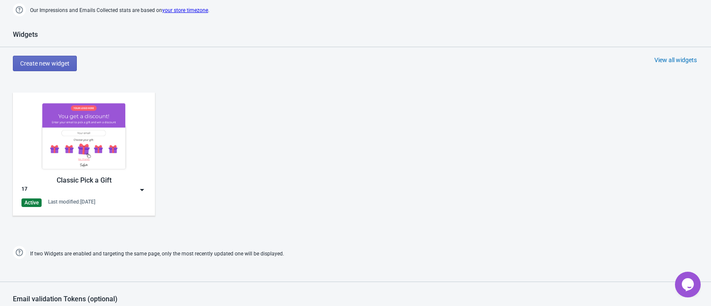
click at [93, 155] on img at bounding box center [83, 136] width 125 height 70
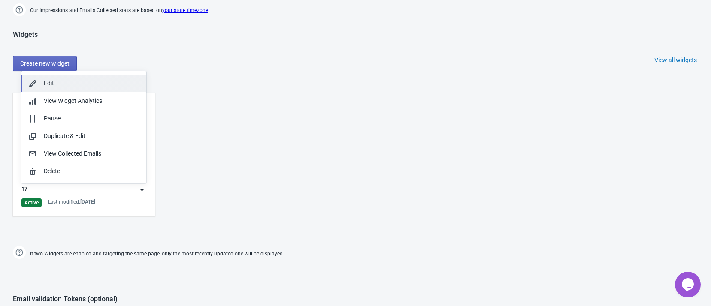
click at [72, 82] on div "Edit" at bounding box center [92, 83] width 96 height 9
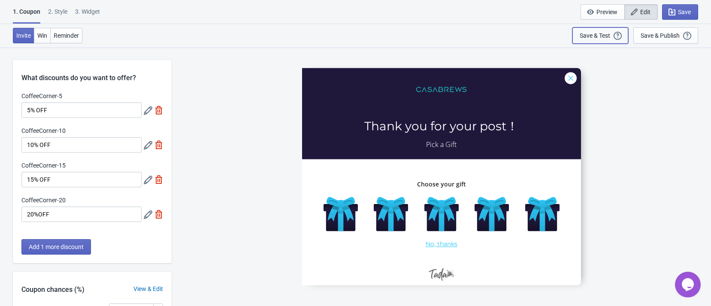
click at [607, 33] on div "Save & Test" at bounding box center [594, 35] width 30 height 7
click at [94, 12] on div "3. Widget" at bounding box center [87, 14] width 25 height 15
click at [95, 9] on div "3. Widget" at bounding box center [87, 14] width 25 height 15
select select "specificURL"
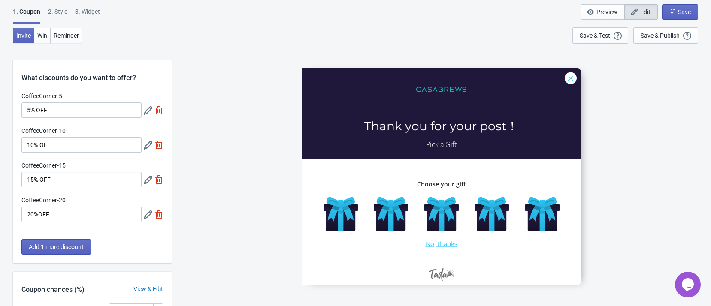
select select "left"
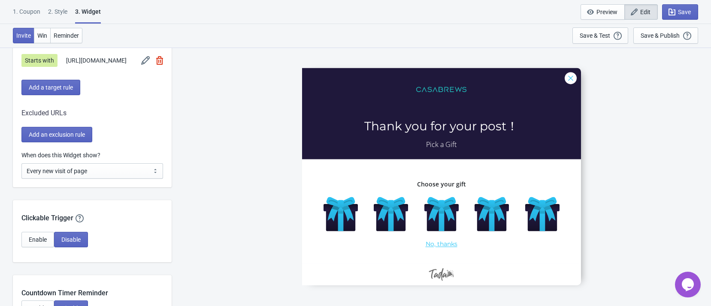
scroll to position [708, 0]
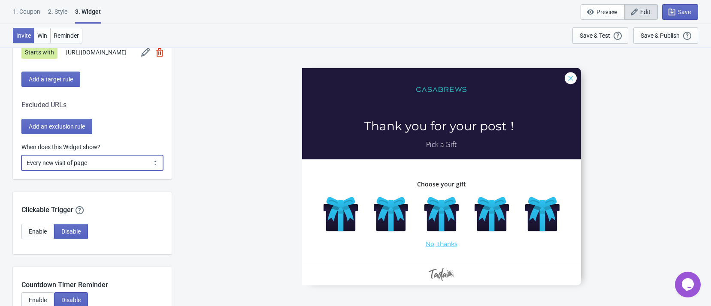
click at [138, 171] on select "Every new visit of page Once every period of time Once per visitor session (Rec…" at bounding box center [92, 162] width 142 height 15
drag, startPoint x: 226, startPoint y: 116, endPoint x: 237, endPoint y: 112, distance: 11.4
click at [228, 115] on div "CoffeeCorner-5 Thank you for your post！ Pick a Gift Choose your gift No, thanks" at bounding box center [441, 176] width 531 height 259
click at [647, 35] on div "Save & Publish" at bounding box center [659, 35] width 39 height 7
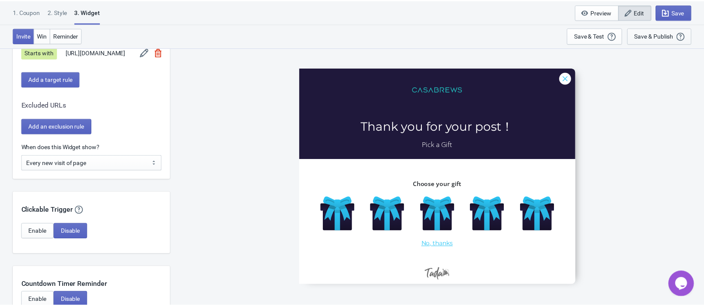
scroll to position [9, 0]
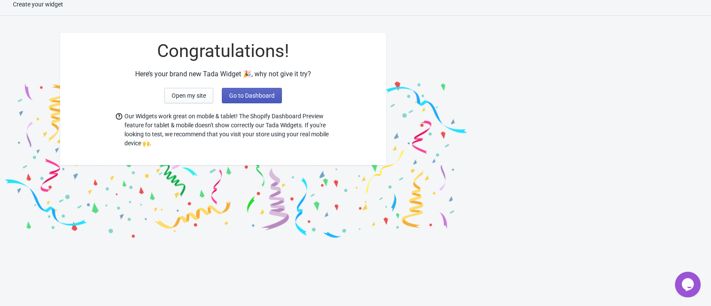
click at [267, 93] on span "Go to Dashboard" at bounding box center [251, 95] width 45 height 7
